Goal: Task Accomplishment & Management: Manage account settings

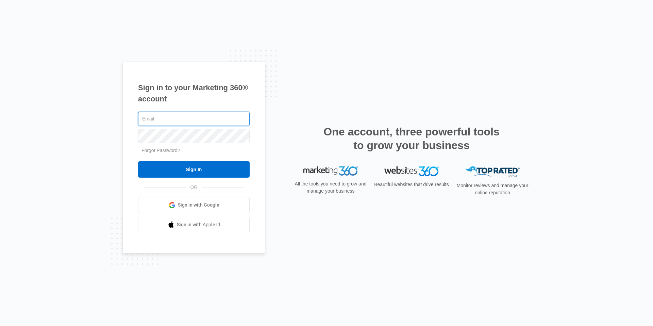
type input "[EMAIL_ADDRESS][DOMAIN_NAME]"
click at [562, 193] on div "Sign in to your Marketing 360® account cvmanager@vintage-corp.com Forgot Passwo…" at bounding box center [326, 163] width 653 height 326
click at [251, 168] on div "Sign in to your Marketing 360® account cvmanager@vintage-corp.com Forgot Passwo…" at bounding box center [193, 158] width 143 height 192
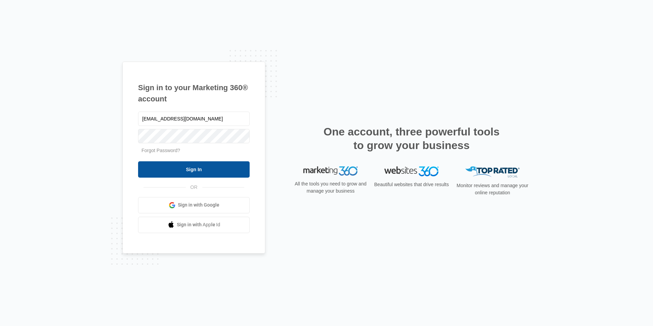
click at [239, 168] on input "Sign In" at bounding box center [193, 169] width 111 height 16
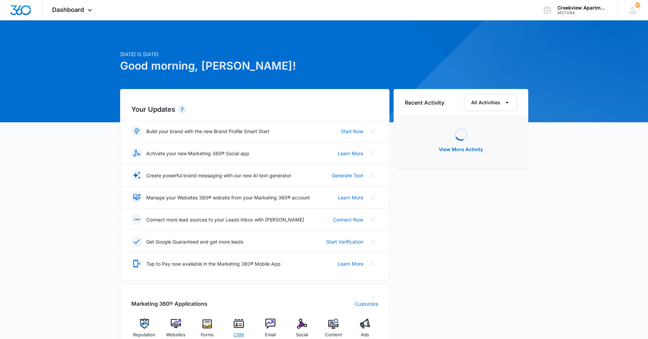
click at [242, 321] on img at bounding box center [239, 324] width 10 height 10
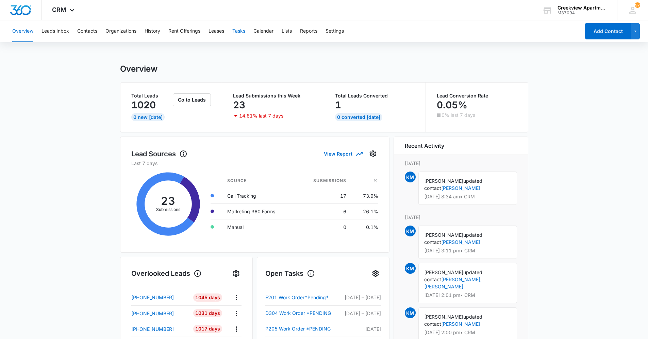
click at [245, 33] on button "Tasks" at bounding box center [238, 31] width 13 height 22
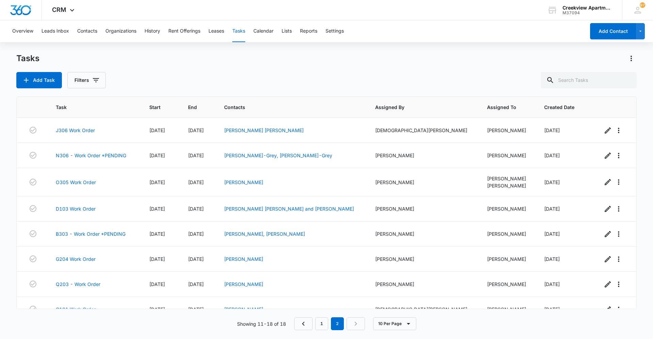
click at [166, 72] on div "Tasks Add Task Filters" at bounding box center [326, 70] width 620 height 35
click at [93, 30] on button "Contacts" at bounding box center [87, 31] width 20 height 22
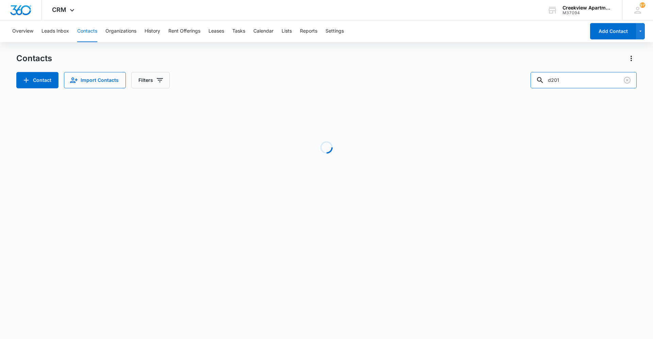
drag, startPoint x: 615, startPoint y: 84, endPoint x: 509, endPoint y: 84, distance: 106.4
click at [509, 84] on div "Contact Import Contacts Filters d201" at bounding box center [326, 80] width 620 height 16
type input "j105"
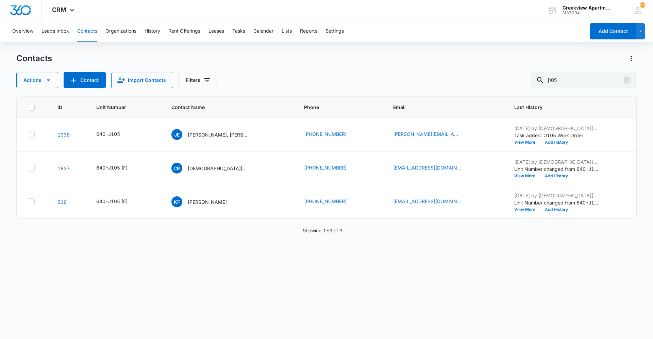
click at [207, 295] on div "ID Unit Number Contact Name Phone Email Last History 1938 640-J105 JE Jean Elie…" at bounding box center [326, 214] width 620 height 234
click at [224, 140] on td "JE Jean Elie Musungayi Nyanguile, Damien Musungayi T Nyangwile, Orseille Mwadi …" at bounding box center [229, 135] width 133 height 34
click at [228, 138] on p "Jean Elie Musungayi Nyanguile, Damien Musungayi T Nyangwile, Orseille Mwadi Tsh…" at bounding box center [218, 134] width 61 height 7
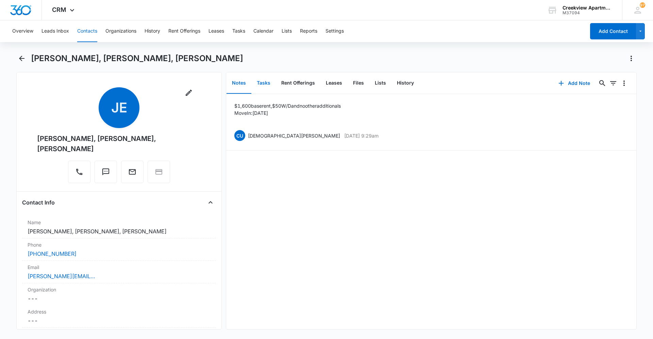
click at [268, 79] on button "Tasks" at bounding box center [263, 83] width 24 height 21
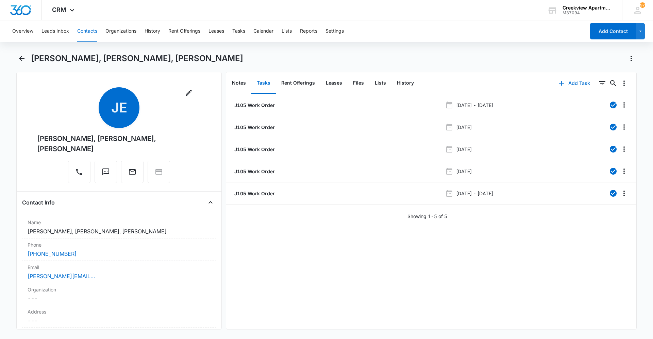
click at [566, 86] on button "Add Task" at bounding box center [574, 83] width 45 height 16
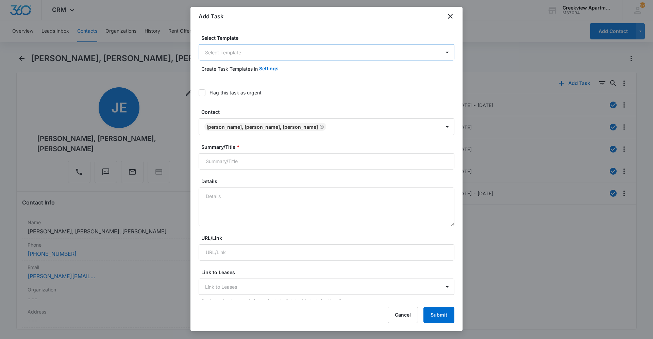
click at [343, 49] on body "CRM Apps Reputation Websites Forms CRM Email Social Content Ads Intelligence Fi…" at bounding box center [326, 169] width 653 height 339
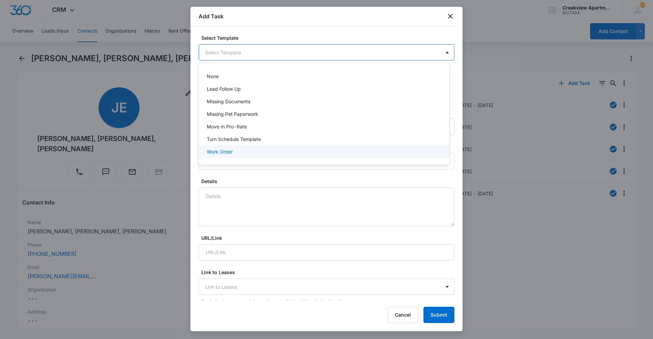
click at [287, 150] on div "Work Order" at bounding box center [323, 151] width 233 height 7
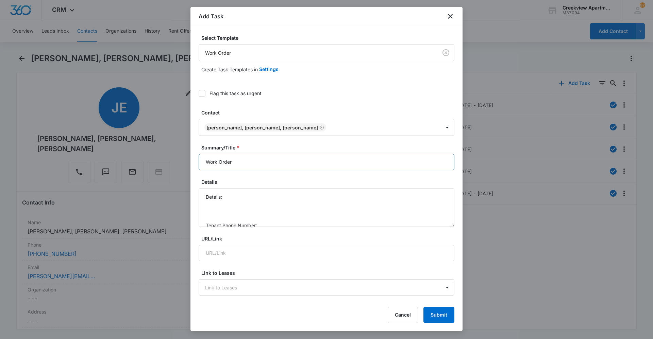
click at [204, 157] on input "Work Order" at bounding box center [327, 162] width 256 height 16
type input "J105 Work Order"
click at [250, 193] on textarea "Details: Tenant Phone Number: Call Before:" at bounding box center [327, 207] width 256 height 39
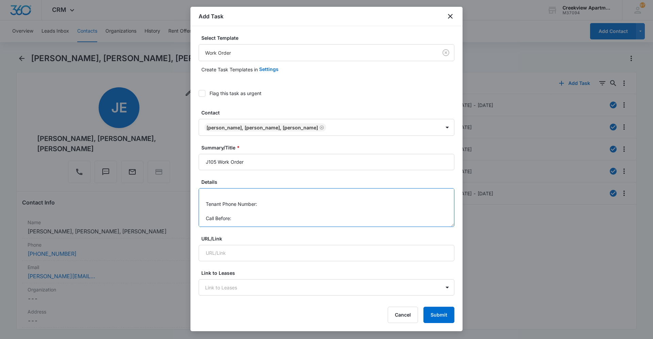
click at [283, 204] on textarea "Details: washing machine was making super loud bumping noise during spin cycle …" at bounding box center [327, 207] width 256 height 39
click at [296, 218] on textarea "Details: washing machine was making super loud bumping noise during spin cycle …" at bounding box center [327, 207] width 256 height 39
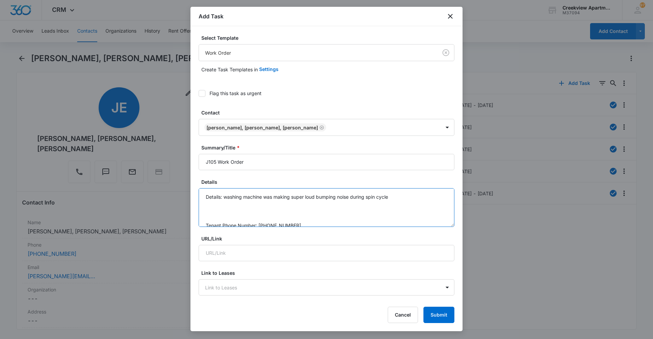
click at [397, 197] on textarea "Details: washing machine was making super loud bumping noise during spin cycle …" at bounding box center [327, 207] width 256 height 39
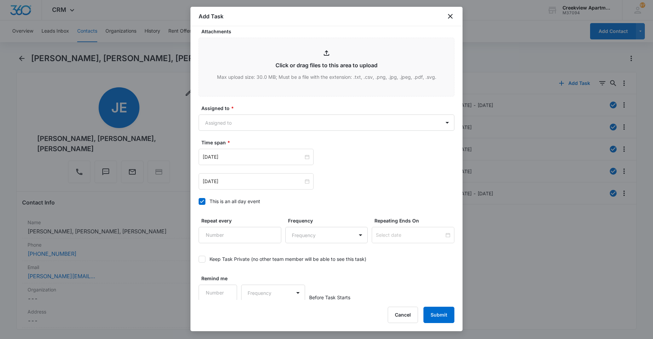
scroll to position [355, 0]
type textarea "Details: washing machine was making super loud bumping noise during spin cycle …"
click at [390, 117] on body "CRM Apps Reputation Websites Forms CRM Email Social Content Ads Intelligence Fi…" at bounding box center [326, 169] width 653 height 339
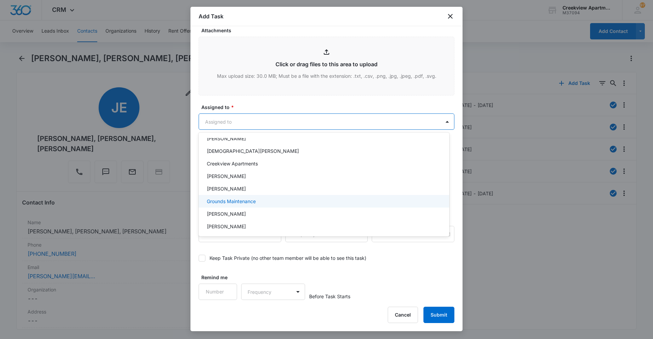
scroll to position [34, 0]
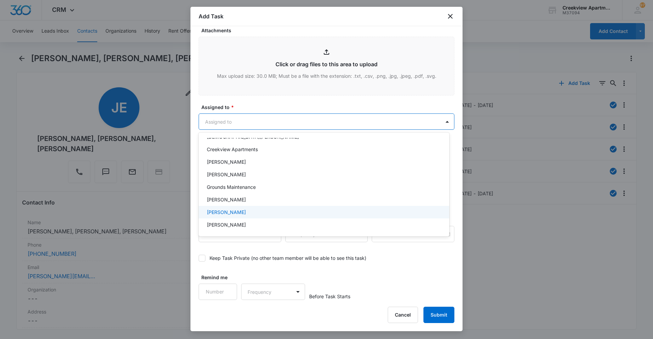
click at [254, 214] on div "Javier Garcia" at bounding box center [323, 212] width 233 height 7
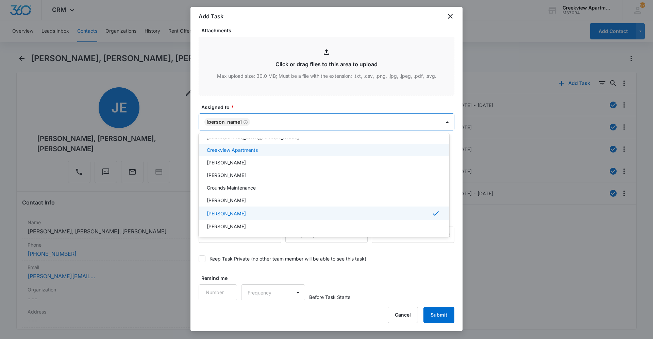
click at [297, 100] on div at bounding box center [326, 169] width 653 height 339
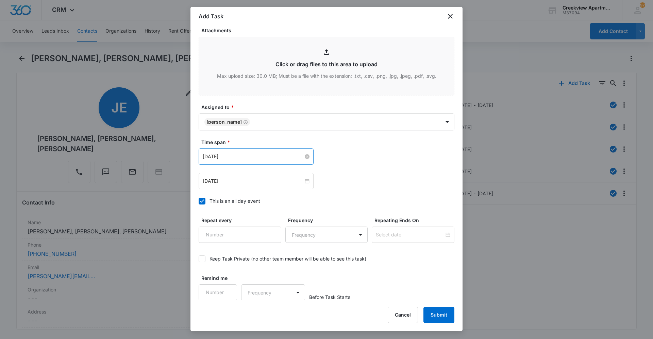
drag, startPoint x: 307, startPoint y: 156, endPoint x: 290, endPoint y: 156, distance: 16.7
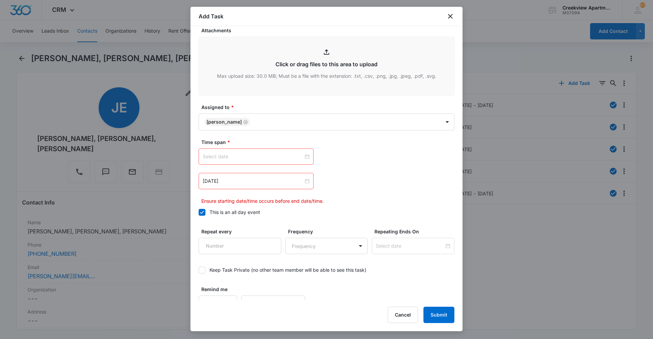
click at [277, 157] on input at bounding box center [253, 156] width 101 height 7
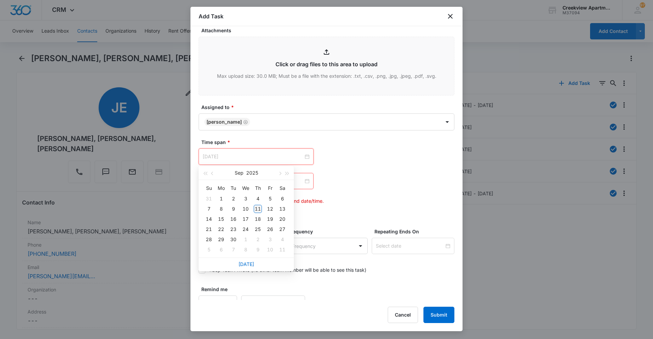
type input "Sep 11, 2025"
click at [260, 207] on div "11" at bounding box center [258, 209] width 8 height 8
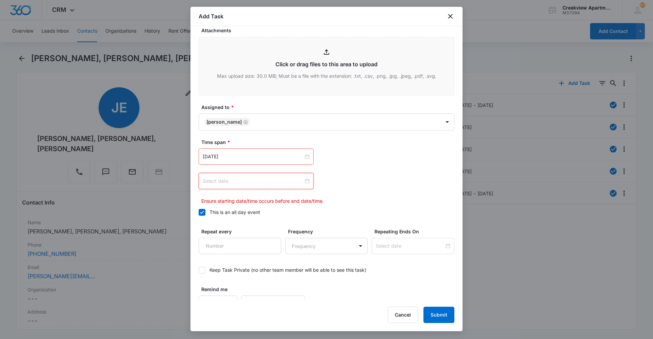
click at [271, 178] on input at bounding box center [253, 180] width 101 height 7
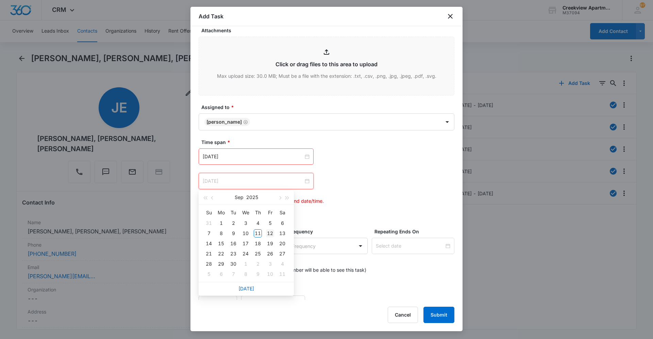
type input "Sep 12, 2025"
click at [272, 233] on div "12" at bounding box center [270, 233] width 8 height 8
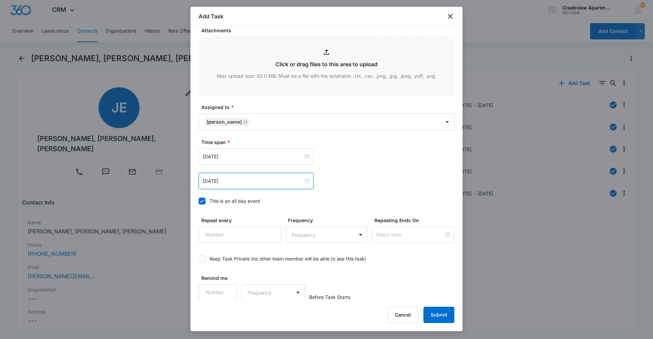
scroll to position [355, 0]
click at [435, 322] on button "Submit" at bounding box center [438, 315] width 31 height 16
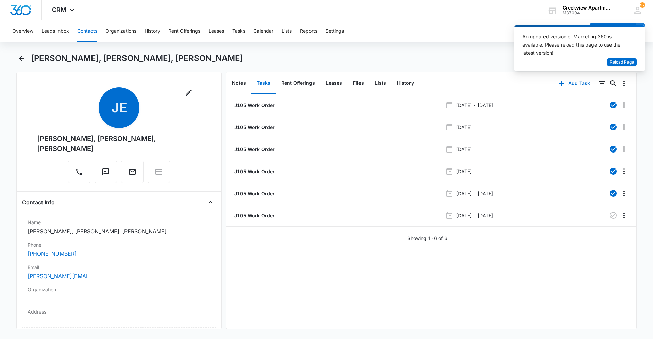
click at [328, 312] on div "J105 Work Order Oct 4, 2024 - Oct 5, 2024 J105 Work Order Oct 8, 2024 J105 Work…" at bounding box center [431, 211] width 410 height 235
click at [82, 29] on button "Contacts" at bounding box center [87, 31] width 20 height 22
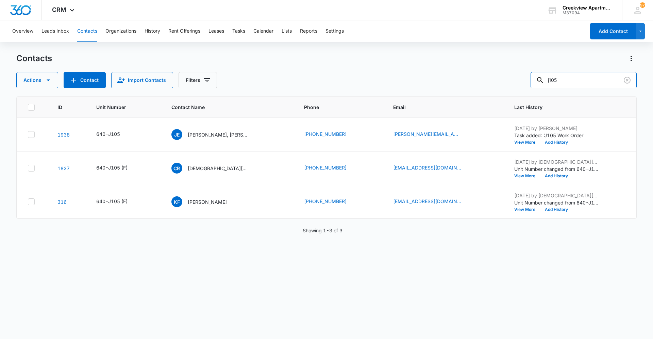
drag, startPoint x: 582, startPoint y: 84, endPoint x: 528, endPoint y: 84, distance: 54.4
click at [528, 84] on div "Actions Contact Import Contacts Filters j105" at bounding box center [326, 80] width 620 height 16
type input "d102"
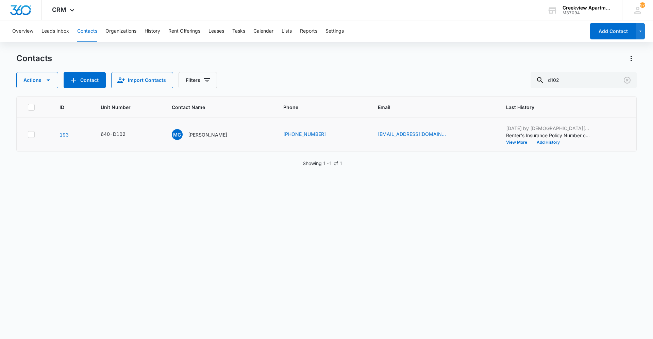
click at [214, 141] on td "MG Maria Garcia" at bounding box center [219, 135] width 111 height 34
click at [213, 136] on p "Maria Garcia" at bounding box center [207, 134] width 39 height 7
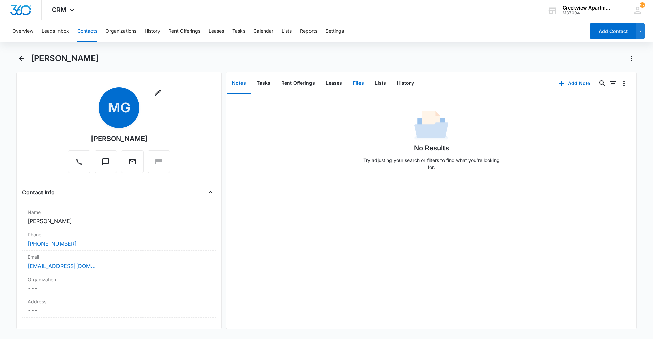
click at [354, 83] on button "Files" at bounding box center [358, 83] width 22 height 21
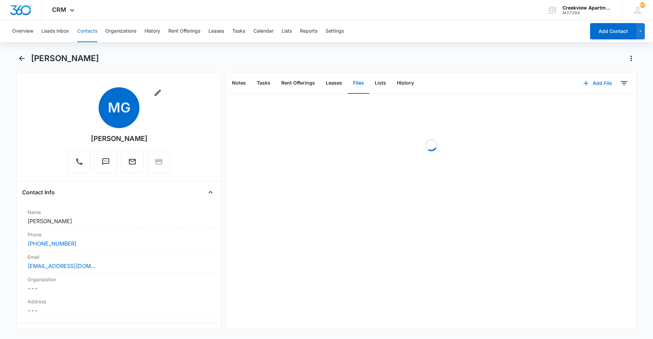
click at [584, 87] on icon "button" at bounding box center [586, 83] width 8 height 8
click at [586, 104] on div "Upload Files" at bounding box center [587, 105] width 27 height 5
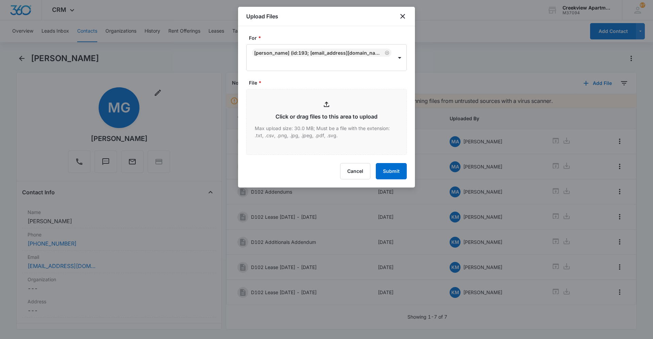
type input "C:\fakepath\D102 Insurance.pdf"
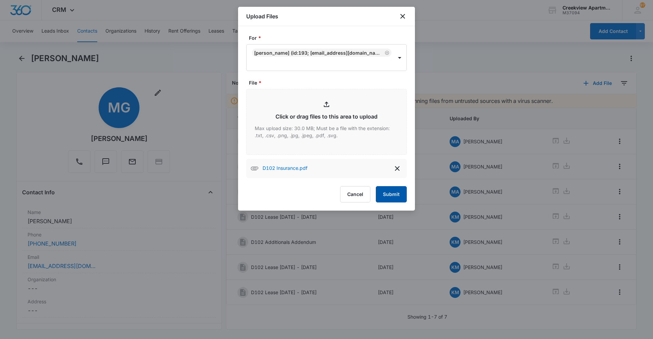
click at [396, 188] on button "Submit" at bounding box center [391, 194] width 31 height 16
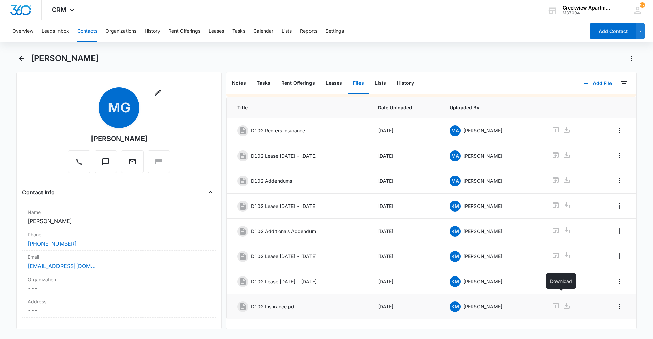
scroll to position [21, 0]
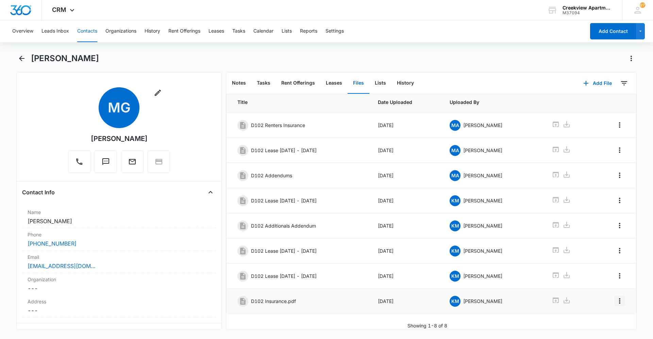
click at [619, 298] on icon "Overflow Menu" at bounding box center [619, 300] width 1 height 5
click at [613, 312] on button "Edit" at bounding box center [600, 315] width 39 height 10
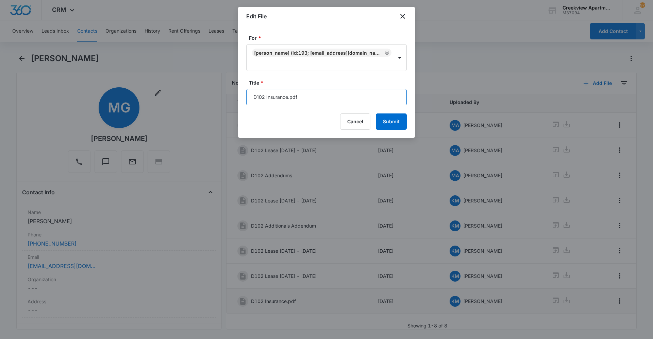
click at [345, 102] on input "D102 Insurance.pdf" at bounding box center [326, 97] width 160 height 16
type input "D102 Insurance"
click at [391, 123] on button "Submit" at bounding box center [391, 122] width 31 height 16
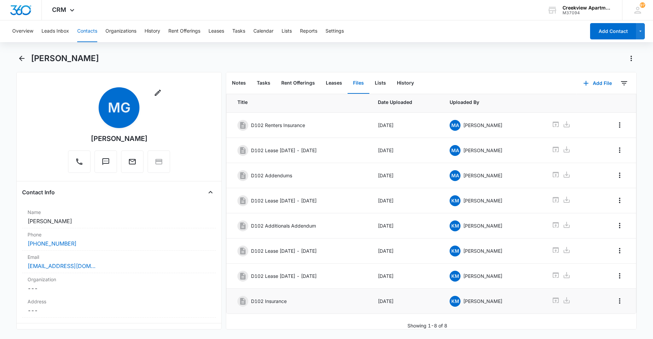
click at [85, 32] on button "Contacts" at bounding box center [87, 31] width 20 height 22
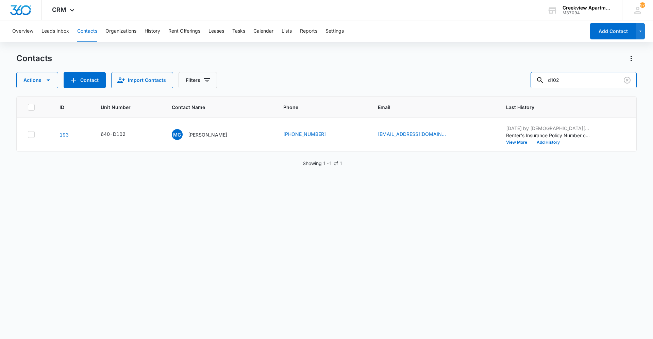
drag, startPoint x: 583, startPoint y: 81, endPoint x: 526, endPoint y: 88, distance: 57.2
click at [526, 88] on div "Actions Contact Import Contacts Filters d102" at bounding box center [326, 80] width 620 height 16
type input "g205"
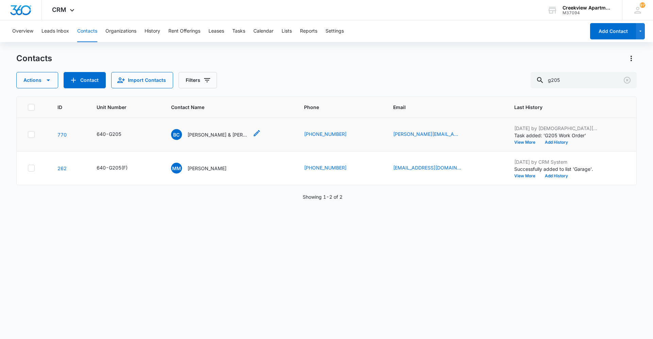
click at [231, 135] on p "Britany Chavez & Marvin Gutierrez" at bounding box center [217, 134] width 61 height 7
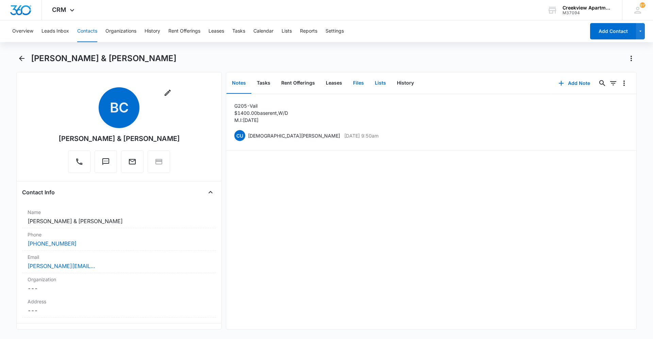
drag, startPoint x: 368, startPoint y: 84, endPoint x: 363, endPoint y: 84, distance: 5.1
click at [365, 84] on div "Notes Tasks Rent Offerings Leases Files Lists History" at bounding box center [388, 83] width 325 height 22
click at [362, 84] on button "Files" at bounding box center [358, 83] width 22 height 21
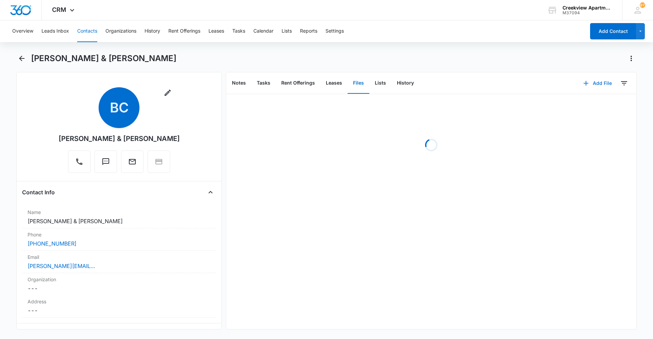
click at [583, 83] on icon "button" at bounding box center [586, 83] width 8 height 8
click at [593, 104] on div "Upload Files" at bounding box center [587, 105] width 27 height 5
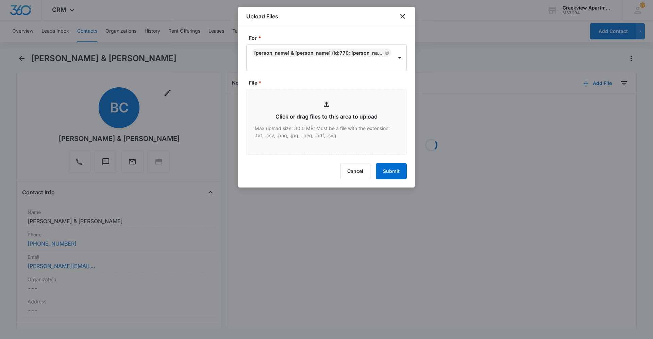
type input "C:\fakepath\G205 Insurance.pdf"
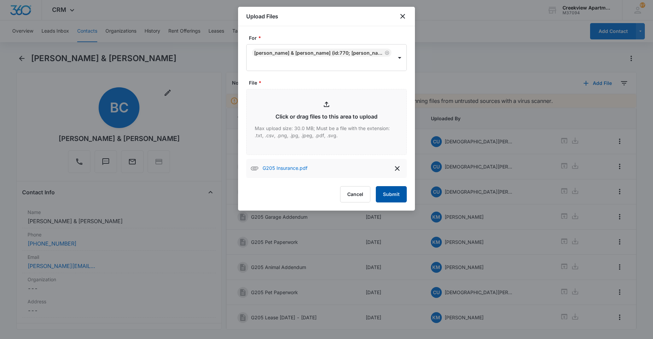
click at [395, 191] on button "Submit" at bounding box center [391, 194] width 31 height 16
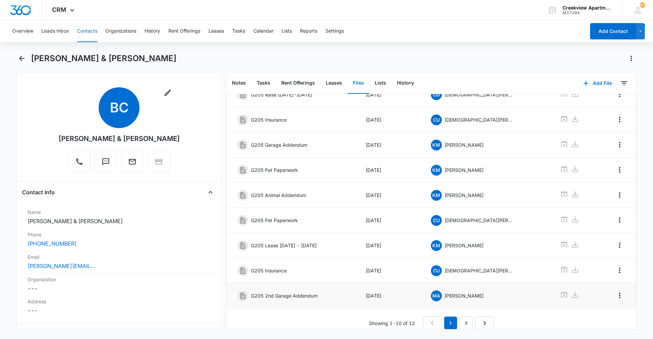
scroll to position [78, 0]
click at [470, 319] on nav "1 2" at bounding box center [458, 322] width 71 height 13
click at [467, 319] on link "2" at bounding box center [466, 322] width 13 height 13
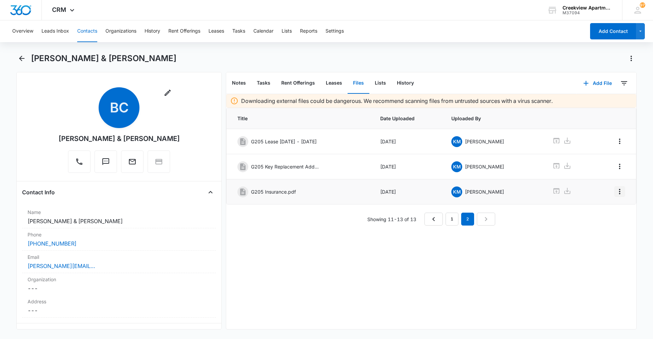
click at [615, 192] on icon "Overflow Menu" at bounding box center [619, 192] width 8 height 8
click at [607, 209] on button "Edit" at bounding box center [600, 211] width 39 height 10
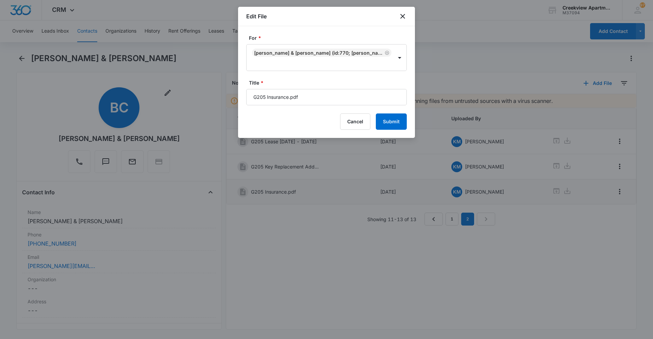
click at [341, 101] on input "G205 Insurance.pdf" at bounding box center [326, 97] width 160 height 16
type input "G205 Insurance"
click at [388, 123] on button "Submit" at bounding box center [391, 122] width 31 height 16
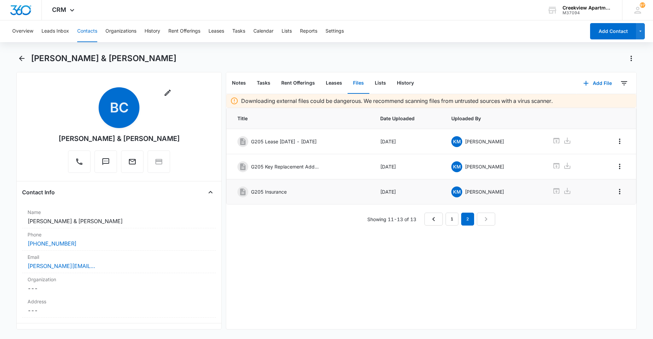
click at [88, 37] on button "Contacts" at bounding box center [87, 31] width 20 height 22
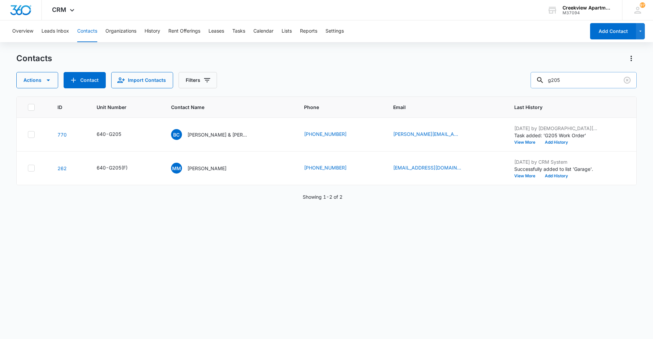
click at [598, 78] on input "g205" at bounding box center [583, 80] width 106 height 16
type input "g"
type input "d306"
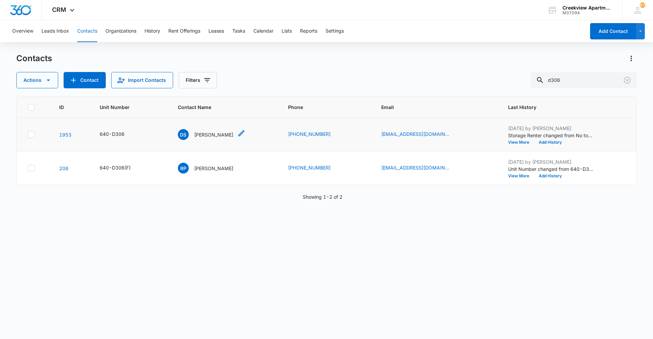
click at [222, 139] on div "DS Derrek Schueneman" at bounding box center [205, 134] width 55 height 11
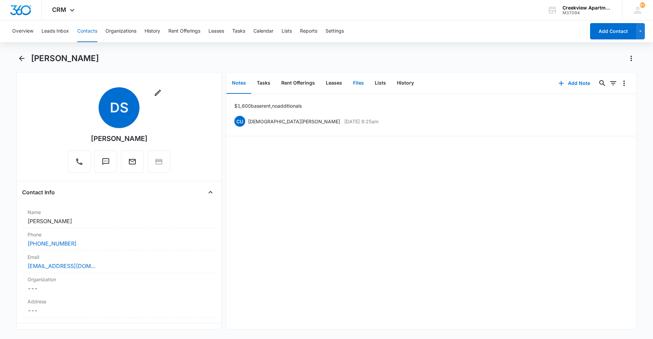
click at [363, 77] on button "Files" at bounding box center [358, 83] width 22 height 21
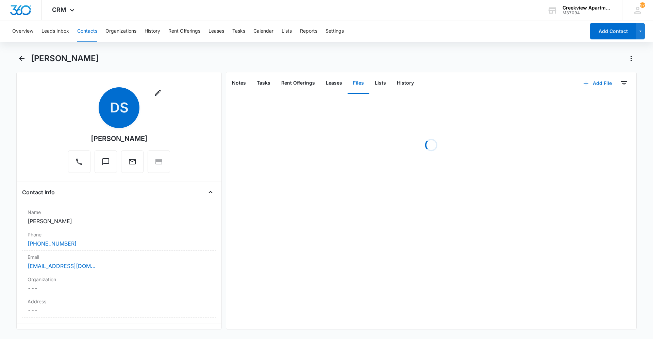
click at [594, 88] on button "Add File" at bounding box center [597, 83] width 42 height 16
click at [594, 101] on button "Upload Files" at bounding box center [592, 105] width 52 height 10
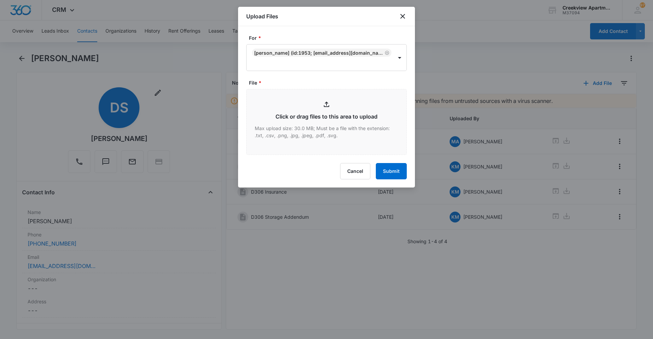
type input "C:\fakepath\D306 Lease.pdf"
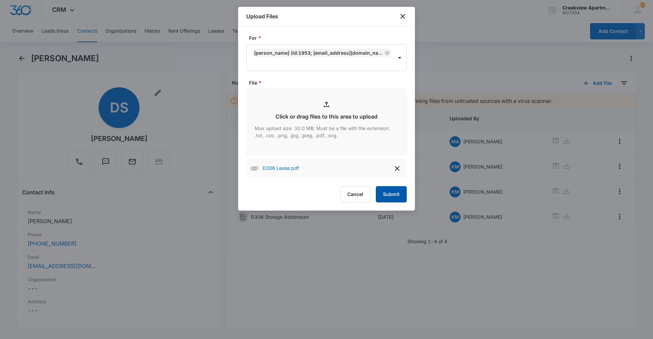
click at [397, 192] on button "Submit" at bounding box center [391, 194] width 31 height 16
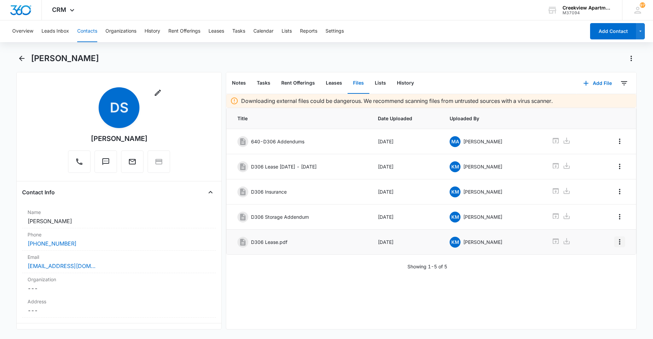
click at [617, 246] on icon "Overflow Menu" at bounding box center [619, 242] width 8 height 8
click at [612, 259] on button "Edit" at bounding box center [600, 261] width 39 height 10
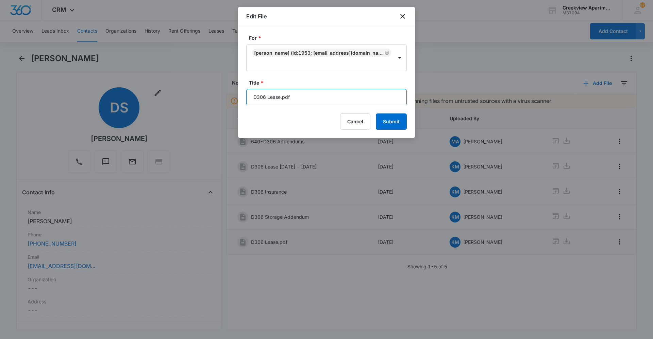
click at [339, 95] on input "D306 Lease.pdf" at bounding box center [326, 97] width 160 height 16
type input "D306 Lease 11/1/25 - 7/31/26"
click at [402, 119] on button "Submit" at bounding box center [391, 122] width 31 height 16
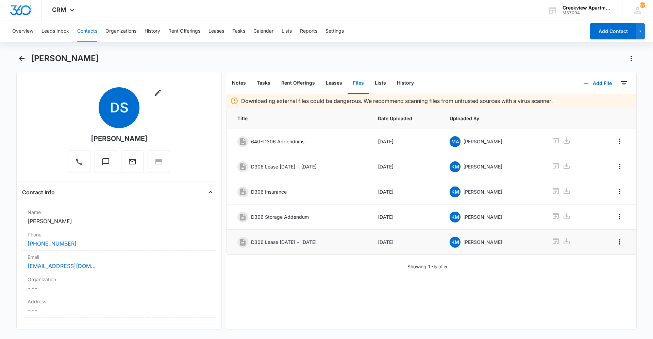
click at [85, 34] on button "Contacts" at bounding box center [87, 31] width 20 height 22
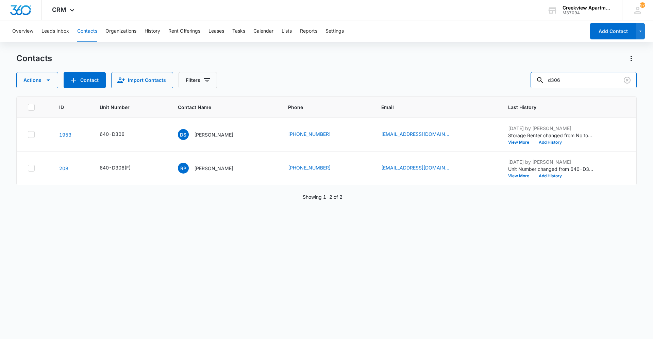
click at [530, 80] on div "Actions Contact Import Contacts Filters d306" at bounding box center [326, 80] width 620 height 16
type input "n106"
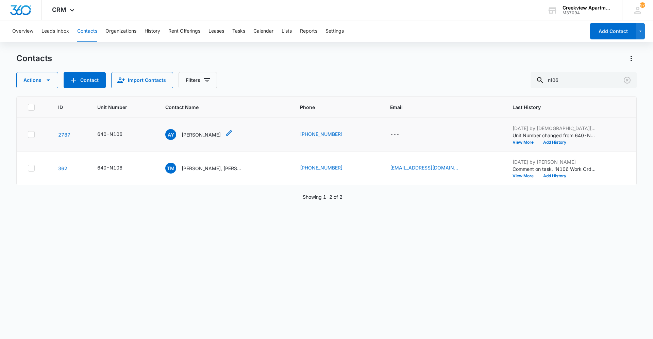
click at [197, 134] on p "Aliya Young" at bounding box center [201, 134] width 39 height 7
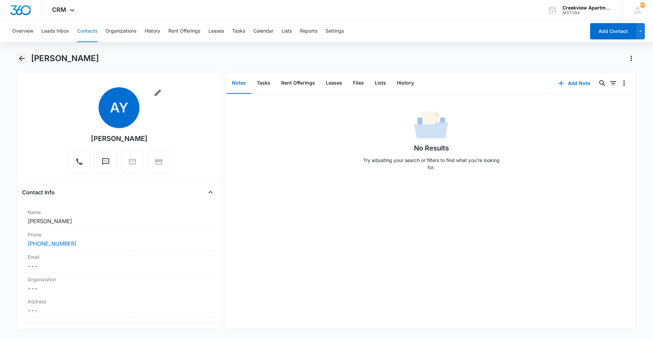
click at [20, 59] on icon "Back" at bounding box center [22, 58] width 8 height 8
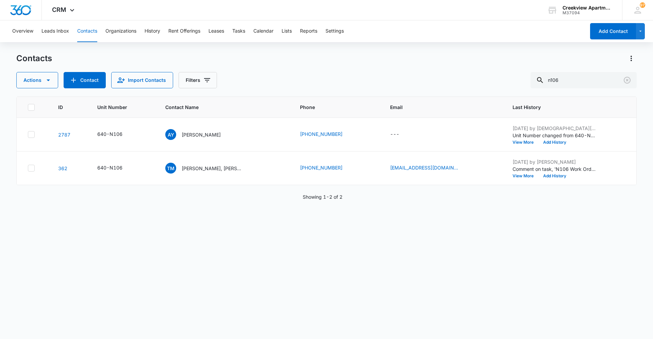
click at [86, 32] on button "Contacts" at bounding box center [87, 31] width 20 height 22
drag, startPoint x: 577, startPoint y: 79, endPoint x: 542, endPoint y: 81, distance: 35.1
click at [541, 81] on div "n106" at bounding box center [583, 80] width 106 height 16
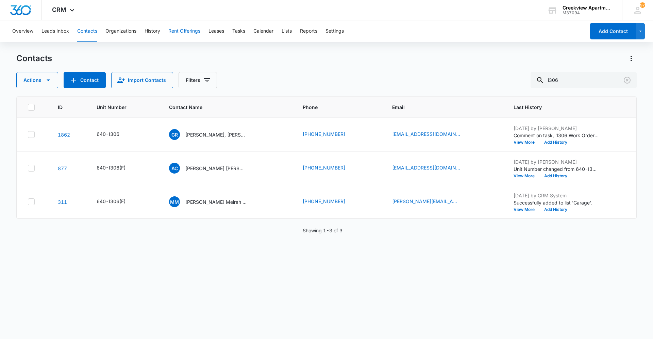
drag, startPoint x: 95, startPoint y: 35, endPoint x: 194, endPoint y: 40, distance: 99.1
click at [95, 35] on button "Contacts" at bounding box center [87, 31] width 20 height 22
drag, startPoint x: 570, startPoint y: 76, endPoint x: 537, endPoint y: 80, distance: 33.2
click at [537, 80] on input "i306" at bounding box center [583, 80] width 106 height 16
type input "c200"
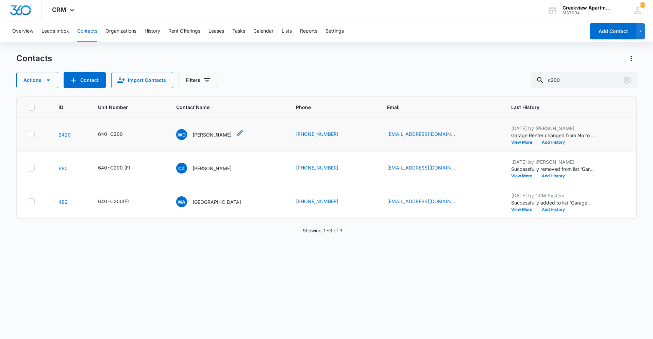
click at [231, 135] on p "Walter DeWayne Lundy" at bounding box center [211, 134] width 39 height 7
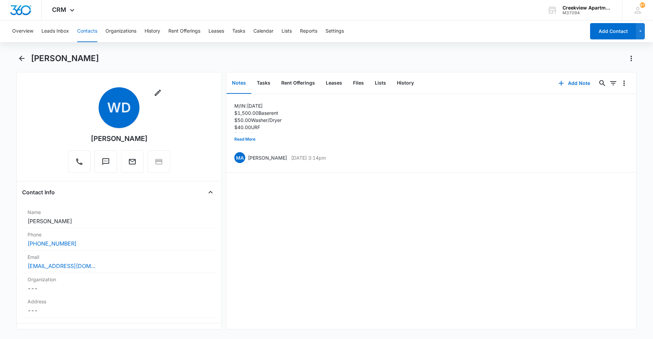
click at [93, 33] on button "Contacts" at bounding box center [87, 31] width 20 height 22
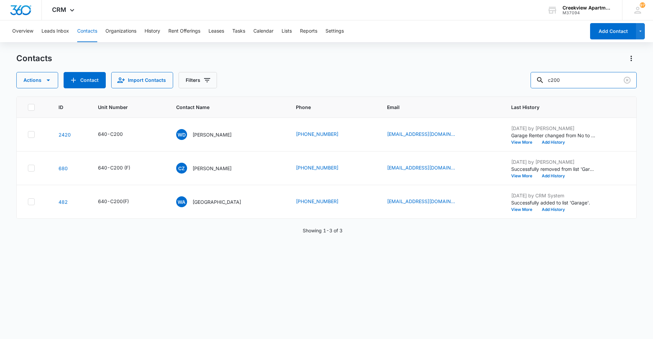
drag, startPoint x: 573, startPoint y: 83, endPoint x: 517, endPoint y: 83, distance: 56.4
click at [518, 82] on div "Actions Contact Import Contacts Filters c200" at bounding box center [326, 80] width 620 height 16
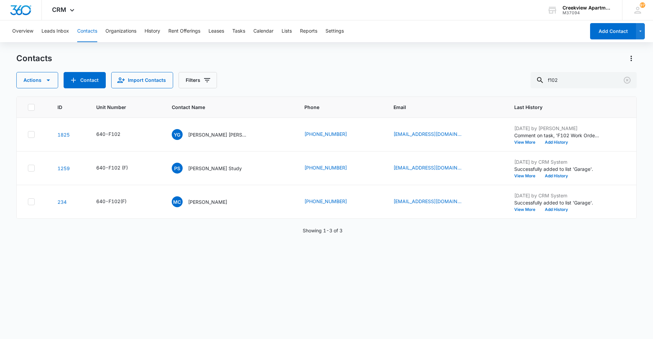
click at [309, 103] on th "Phone" at bounding box center [340, 107] width 89 height 21
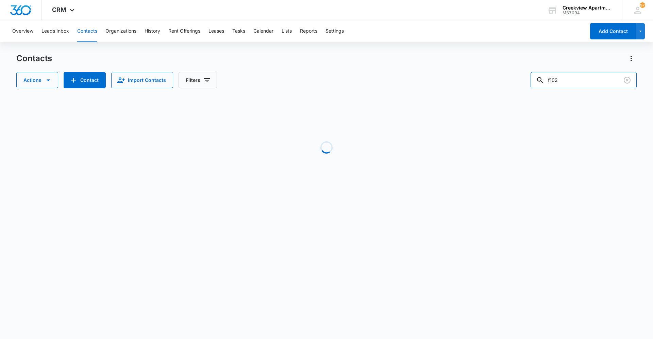
drag, startPoint x: 564, startPoint y: 81, endPoint x: 531, endPoint y: 82, distance: 33.7
click at [532, 82] on div "Actions Contact Import Contacts Filters f102" at bounding box center [326, 80] width 620 height 16
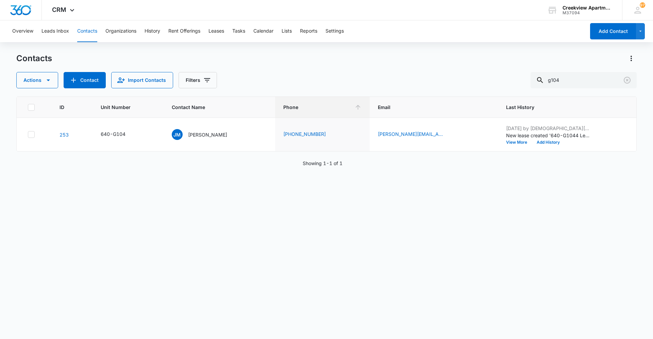
click at [277, 263] on div "ID Unit Number Contact Name Phone Email Last History 253 640-G104 JM Jeremiah M…" at bounding box center [326, 214] width 620 height 234
click at [575, 81] on input "g104" at bounding box center [583, 80] width 106 height 16
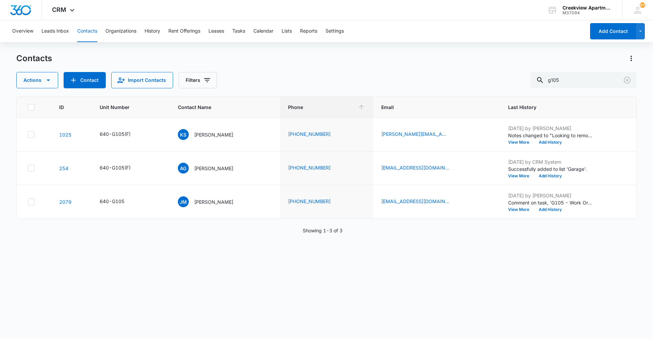
click at [283, 79] on div "Actions Contact Import Contacts Filters g105" at bounding box center [326, 80] width 620 height 16
drag, startPoint x: 571, startPoint y: 81, endPoint x: 517, endPoint y: 76, distance: 54.9
click at [517, 76] on div "Actions Contact Import Contacts Filters g105" at bounding box center [326, 80] width 620 height 16
type input "k200"
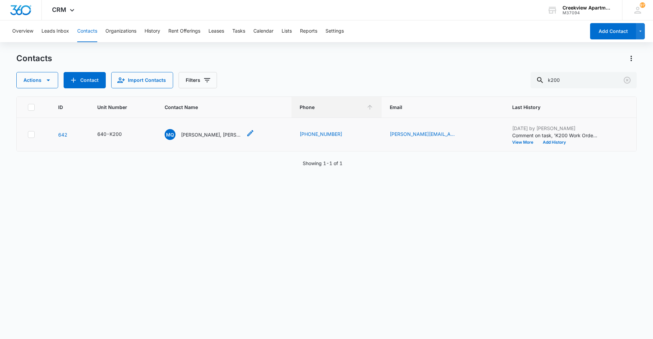
click at [198, 133] on p "Marcus Quail, Brianna Neill" at bounding box center [211, 134] width 61 height 7
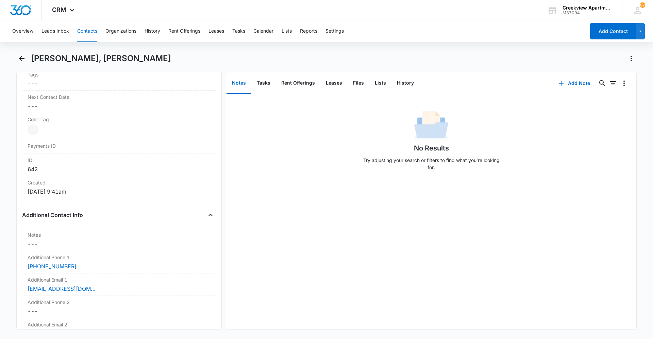
scroll to position [408, 0]
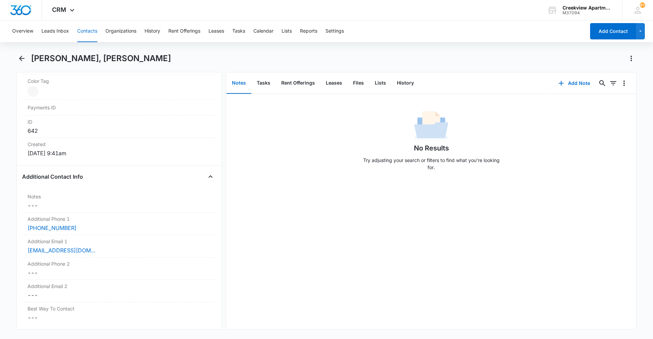
click at [82, 36] on button "Contacts" at bounding box center [87, 31] width 20 height 22
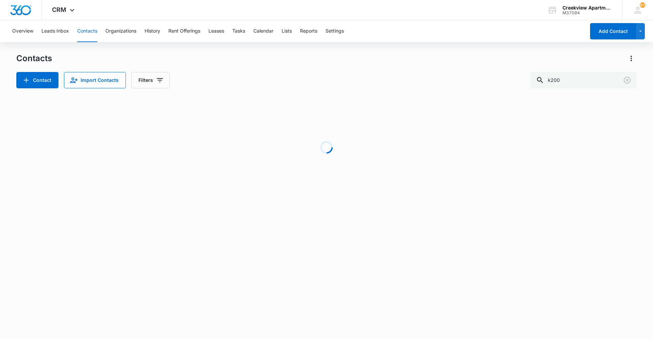
click at [586, 71] on div "Contacts Contact Import Contacts Filters k200" at bounding box center [326, 70] width 620 height 35
click at [585, 72] on input "k200" at bounding box center [583, 80] width 106 height 16
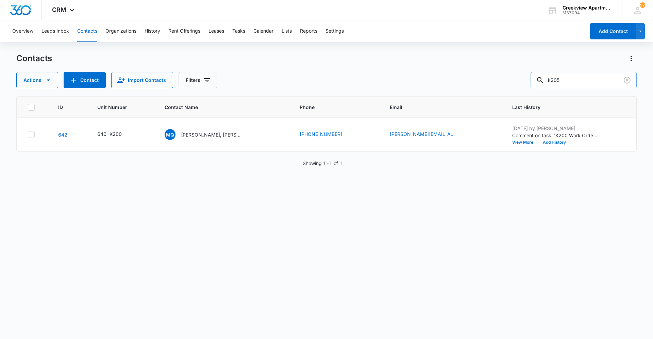
type input "k205"
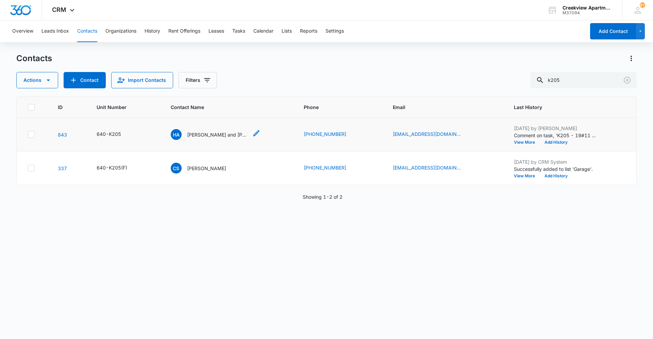
click at [191, 135] on p "Helena and Analisa Padilla" at bounding box center [217, 134] width 61 height 7
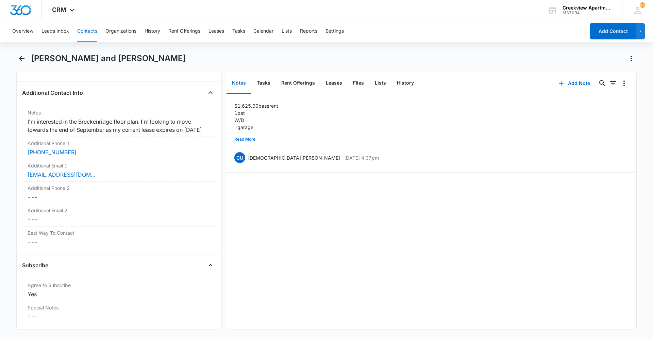
scroll to position [510, 0]
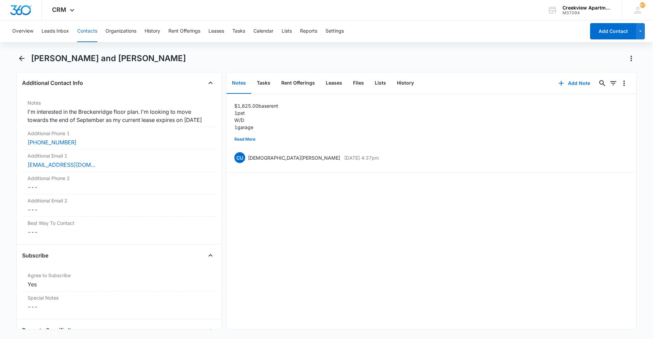
click at [89, 34] on button "Contacts" at bounding box center [87, 31] width 20 height 22
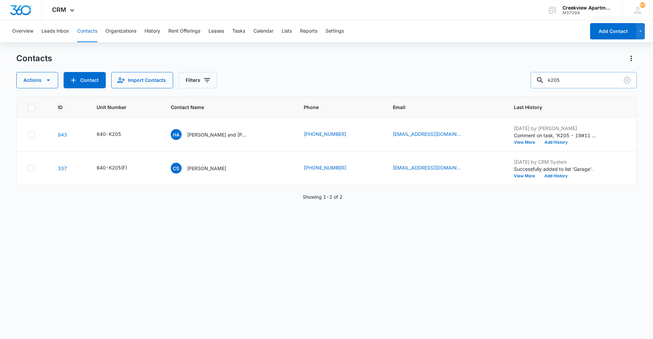
drag, startPoint x: 597, startPoint y: 80, endPoint x: 543, endPoint y: 85, distance: 53.9
click at [543, 85] on div "k205" at bounding box center [583, 80] width 106 height 16
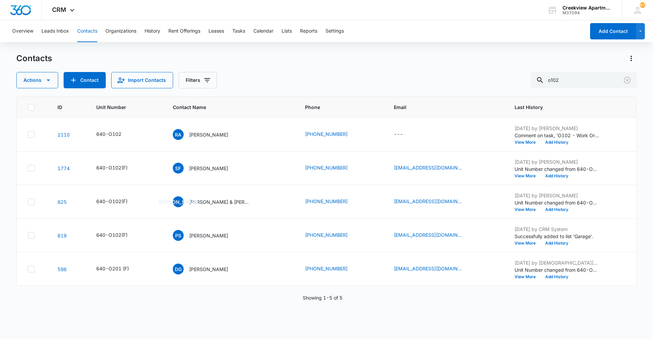
click at [263, 56] on div "Contacts" at bounding box center [326, 58] width 620 height 11
drag, startPoint x: 561, startPoint y: 82, endPoint x: 542, endPoint y: 83, distance: 19.0
click at [542, 83] on div "o102" at bounding box center [583, 80] width 106 height 16
type input "p205"
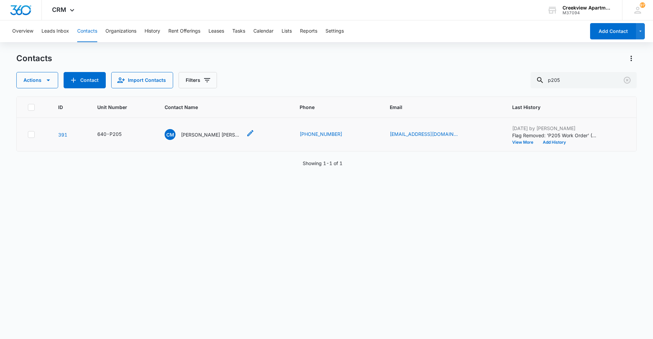
click at [205, 138] on div "CM Christopher Mendez Jenifer Mira" at bounding box center [204, 134] width 78 height 11
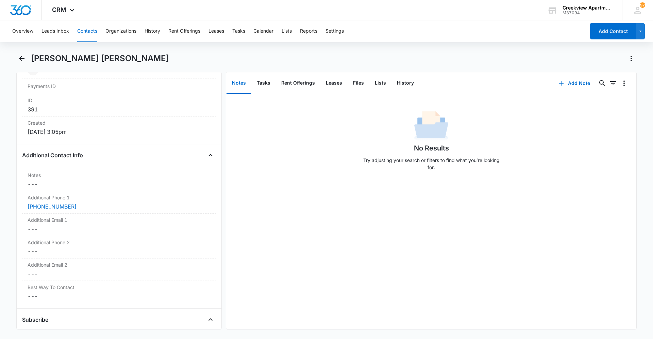
scroll to position [442, 0]
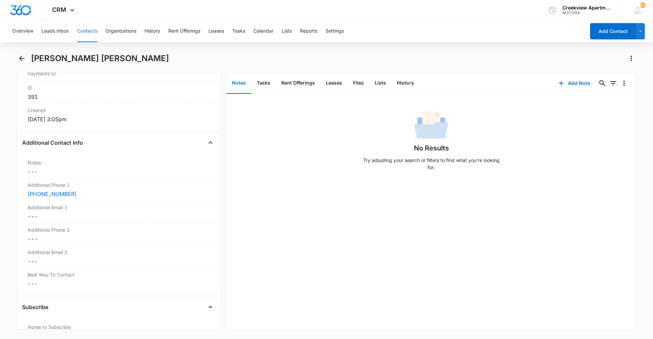
click at [313, 255] on div "No Results Try adjusting your search or filters to find what you’re looking for." at bounding box center [431, 211] width 410 height 235
click at [508, 242] on div "No Results Try adjusting your search or filters to find what you’re looking for." at bounding box center [431, 211] width 410 height 235
click at [645, 249] on main "Christopher Mendez Jenifer Mira Remove CM Christopher Mendez Jenifer Mira Conta…" at bounding box center [326, 195] width 653 height 285
click at [618, 261] on div "No Results Try adjusting your search or filters to find what you’re looking for." at bounding box center [431, 211] width 410 height 235
click at [90, 29] on button "Contacts" at bounding box center [87, 31] width 20 height 22
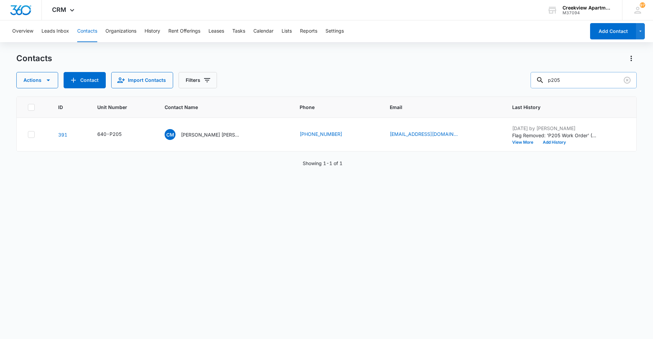
drag, startPoint x: 544, startPoint y: 88, endPoint x: 540, endPoint y: 88, distance: 3.4
click at [540, 88] on input "p205" at bounding box center [583, 80] width 106 height 16
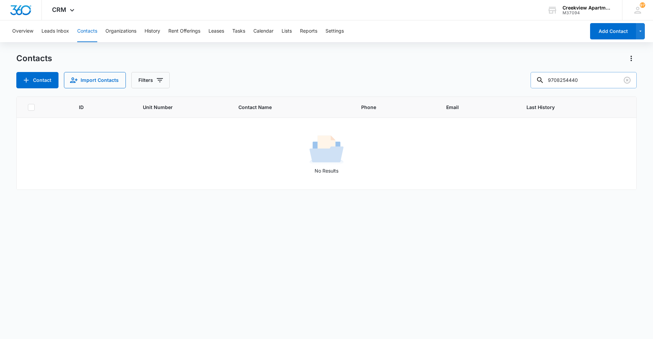
click at [560, 79] on input "9708254440" at bounding box center [583, 80] width 106 height 16
type input "g105"
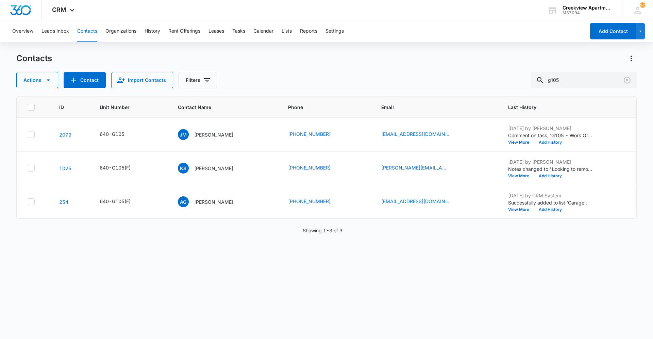
drag, startPoint x: 145, startPoint y: 254, endPoint x: 168, endPoint y: 260, distance: 23.2
click at [145, 254] on div "ID Unit Number Contact Name Phone Email Last History 2079 640-G105 JM Jesus Mar…" at bounding box center [326, 214] width 620 height 234
click at [521, 249] on div "ID Unit Number Contact Name Phone Email Last History 2079 640-G105 JM Jesus Mar…" at bounding box center [326, 214] width 620 height 234
click at [132, 264] on div "ID Unit Number Contact Name Phone Email Last History 2079 640-G105 JM Jesus Mar…" at bounding box center [326, 214] width 620 height 234
click at [526, 279] on div "ID Unit Number Contact Name Phone Email Last History 2079 640-G105 JM Jesus Mar…" at bounding box center [326, 214] width 620 height 234
